Goal: Submit feedback/report problem: Submit feedback/report problem

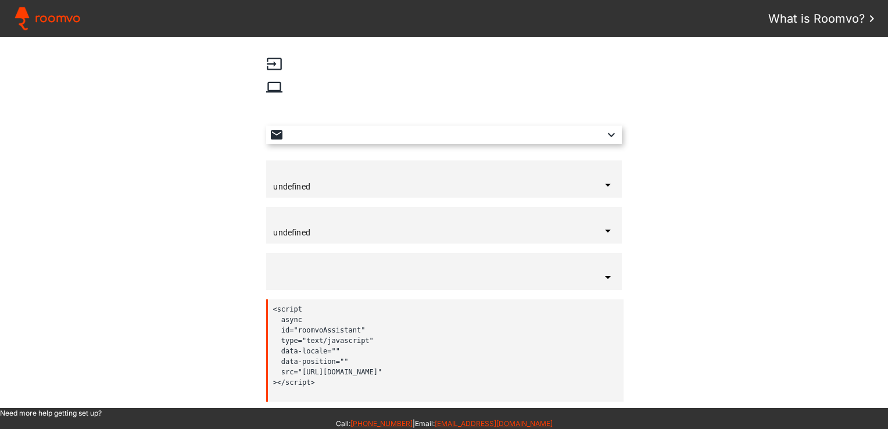
type input "[GEOGRAPHIC_DATA]"
type input "English"
type input "bottom-right"
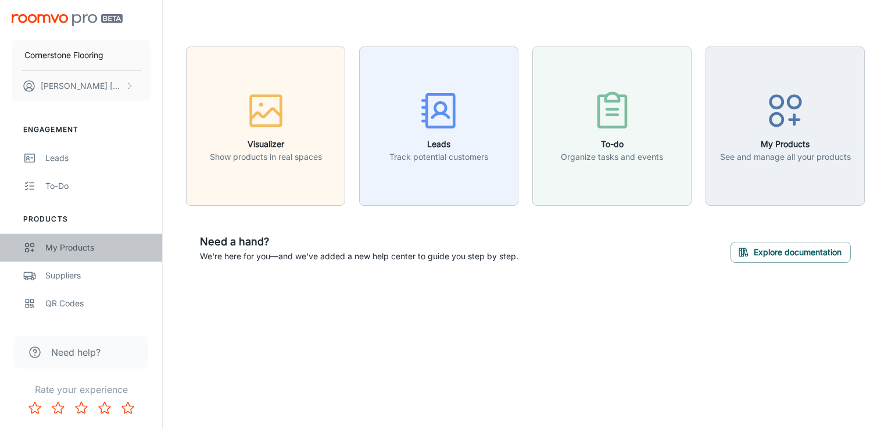
click at [68, 238] on link "My Products" at bounding box center [81, 248] width 162 height 28
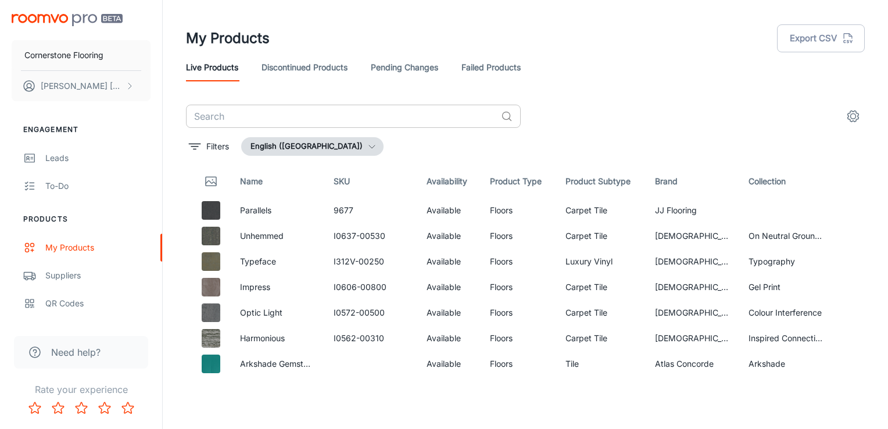
click at [286, 119] on input "text" at bounding box center [341, 116] width 310 height 23
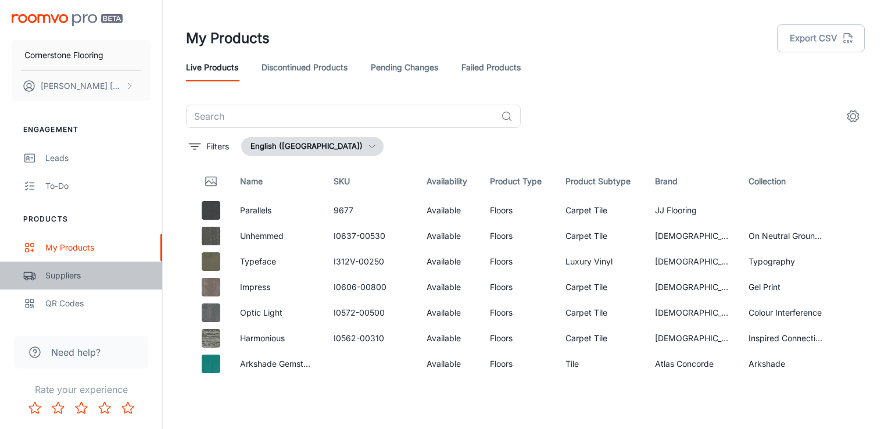
click at [98, 276] on div "Suppliers" at bounding box center [97, 275] width 105 height 13
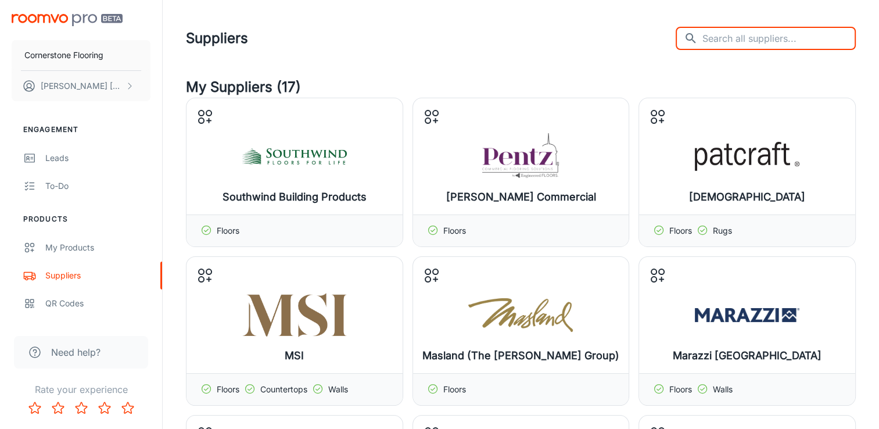
click at [452, 36] on input "text" at bounding box center [779, 38] width 153 height 23
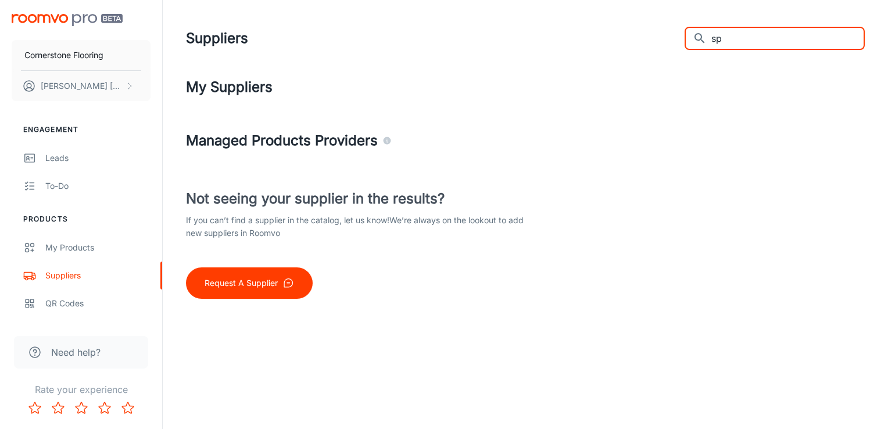
type input "s"
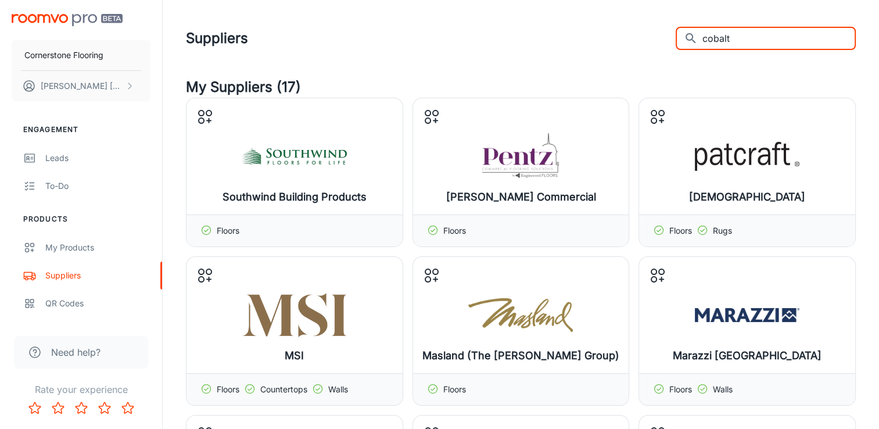
type input "cobalt"
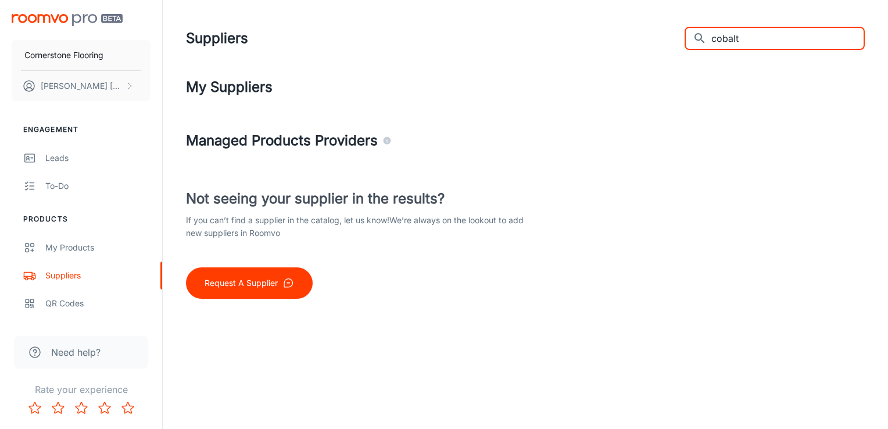
click at [452, 41] on input "cobalt" at bounding box center [787, 38] width 153 height 23
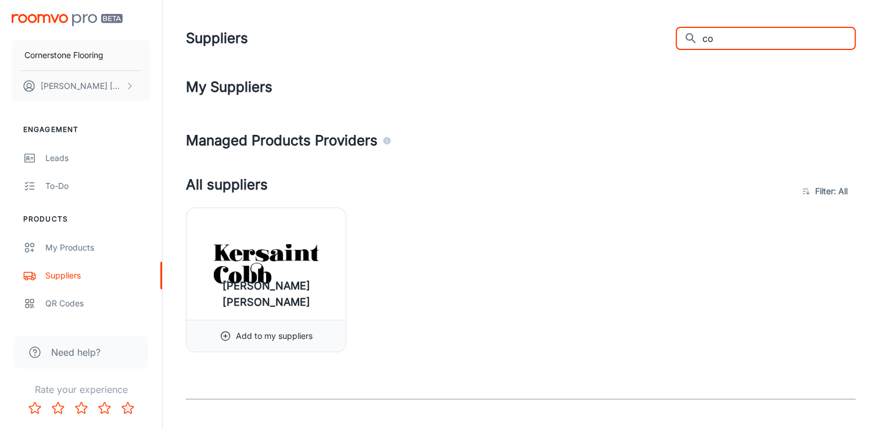
type input "c"
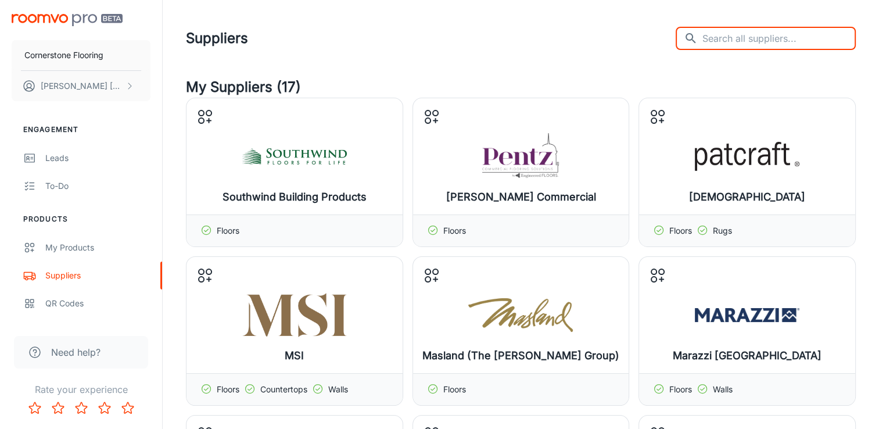
click at [452, 47] on div "Suppliers ​ ​" at bounding box center [521, 38] width 670 height 30
click at [452, 46] on input "text" at bounding box center [779, 38] width 153 height 23
type input "cotanga"
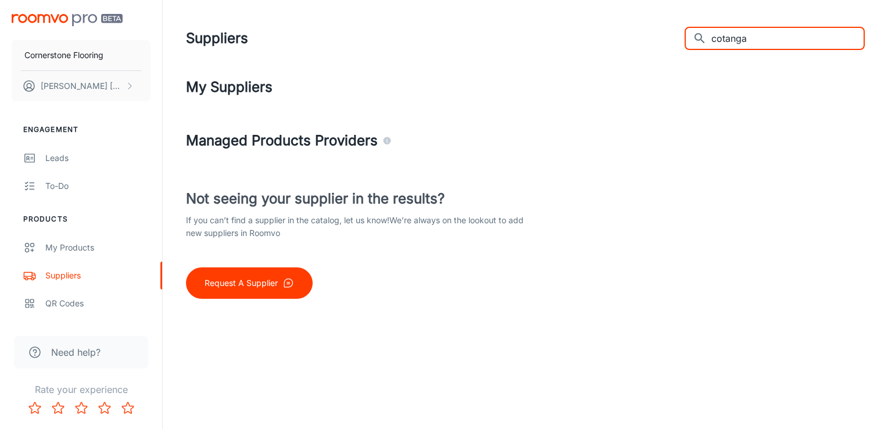
click at [452, 43] on input "cotanga" at bounding box center [787, 38] width 153 height 23
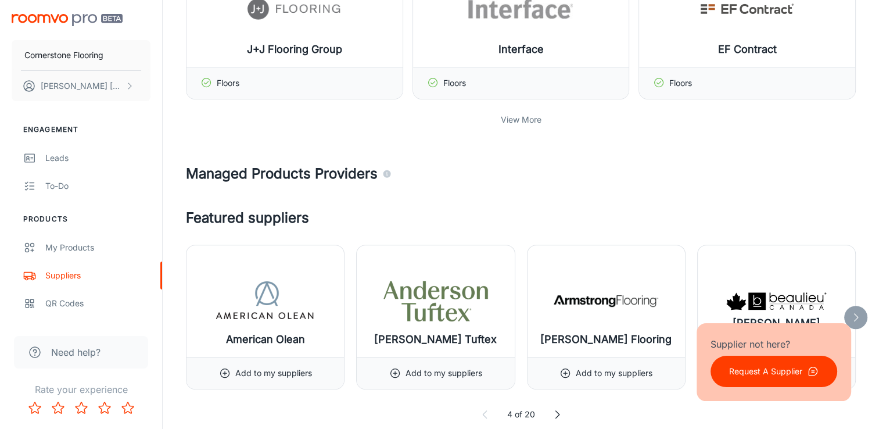
scroll to position [697, 0]
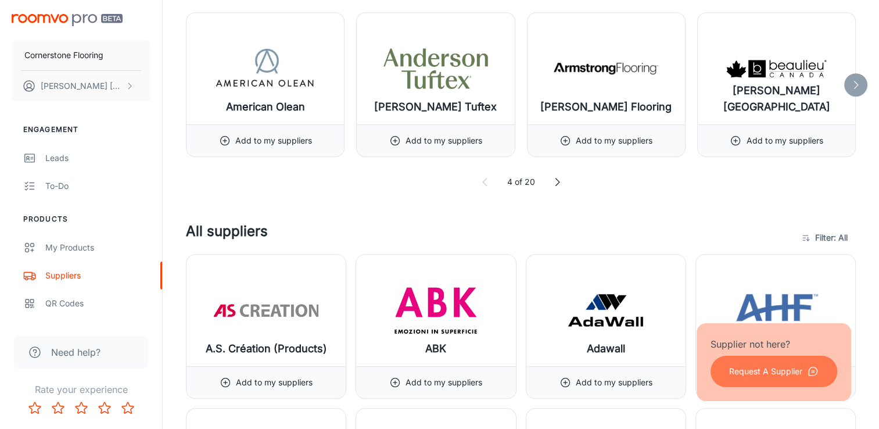
click at [452, 369] on p "Request A Supplier" at bounding box center [765, 371] width 73 height 13
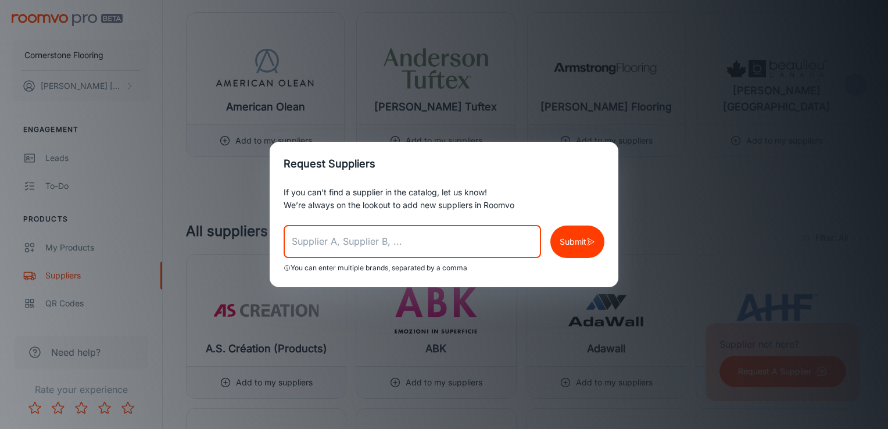
click at [452, 227] on input "text" at bounding box center [412, 242] width 257 height 33
type input "Cobalt, Diamond Living, Spartan Surfaces"
click at [452, 246] on p "Submit" at bounding box center [573, 241] width 27 height 13
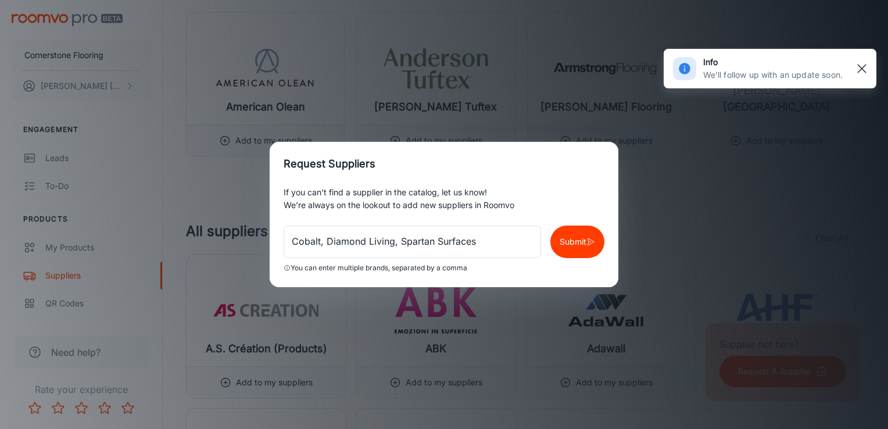
click at [452, 69] on rect "button" at bounding box center [862, 69] width 14 height 14
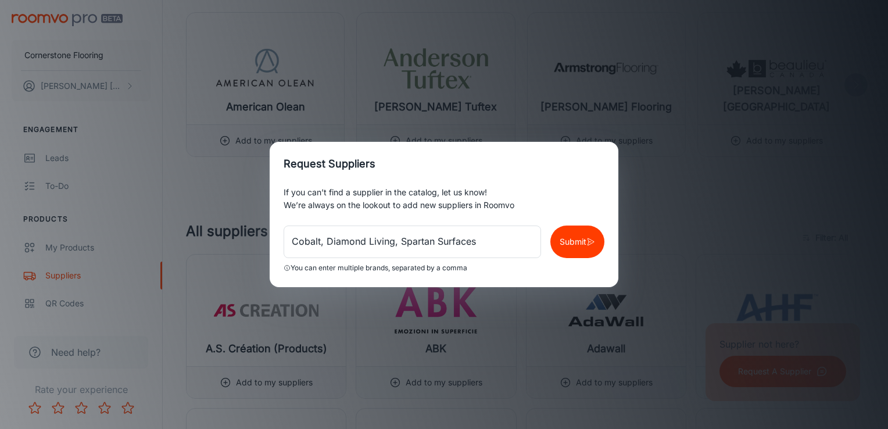
click at [452, 69] on div "Request Suppliers If you can’t find a supplier in the catalog, let us know! We’…" at bounding box center [444, 214] width 888 height 429
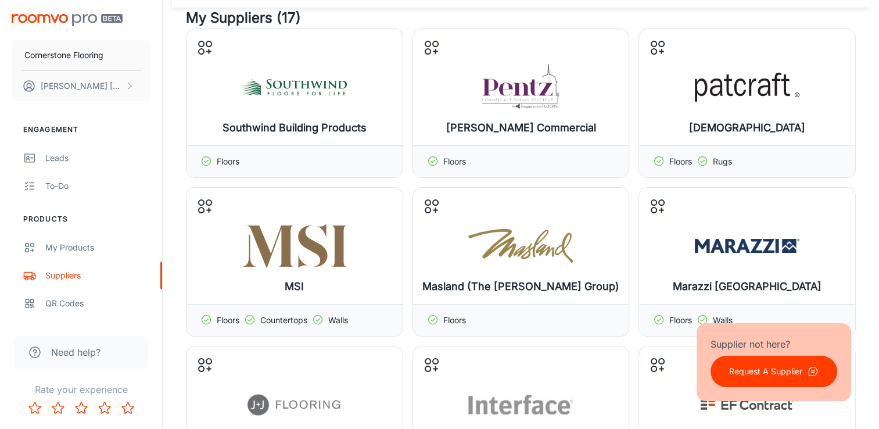
scroll to position [0, 0]
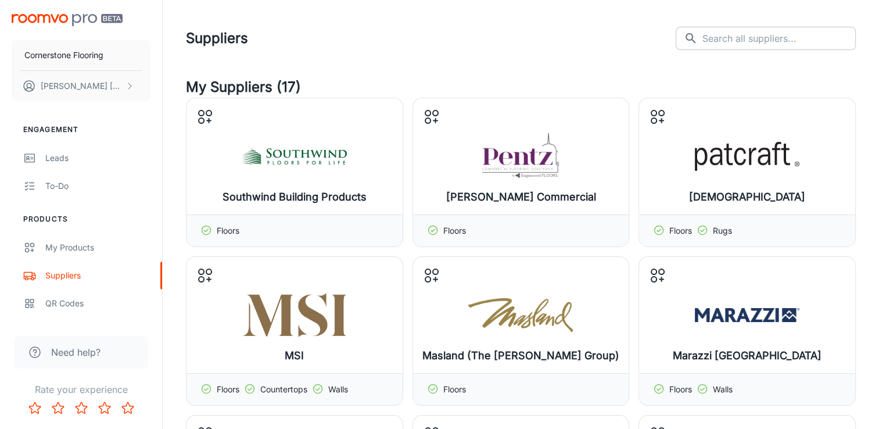
click at [452, 37] on input "text" at bounding box center [779, 38] width 153 height 23
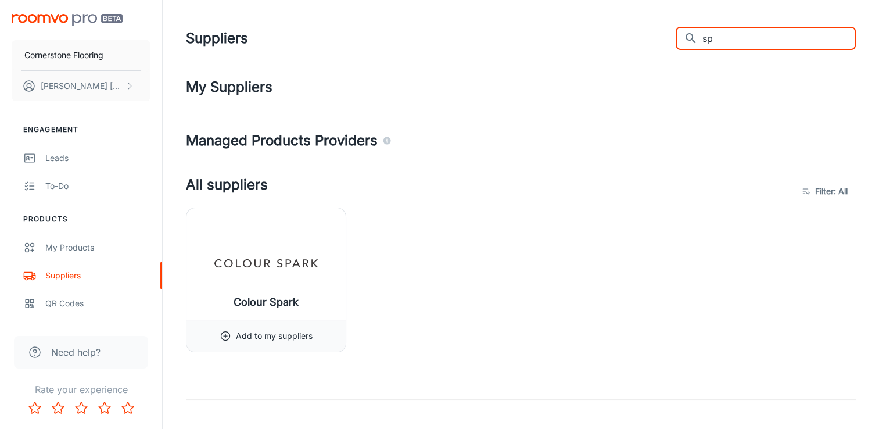
type input "s"
